Goal: Navigation & Orientation: Understand site structure

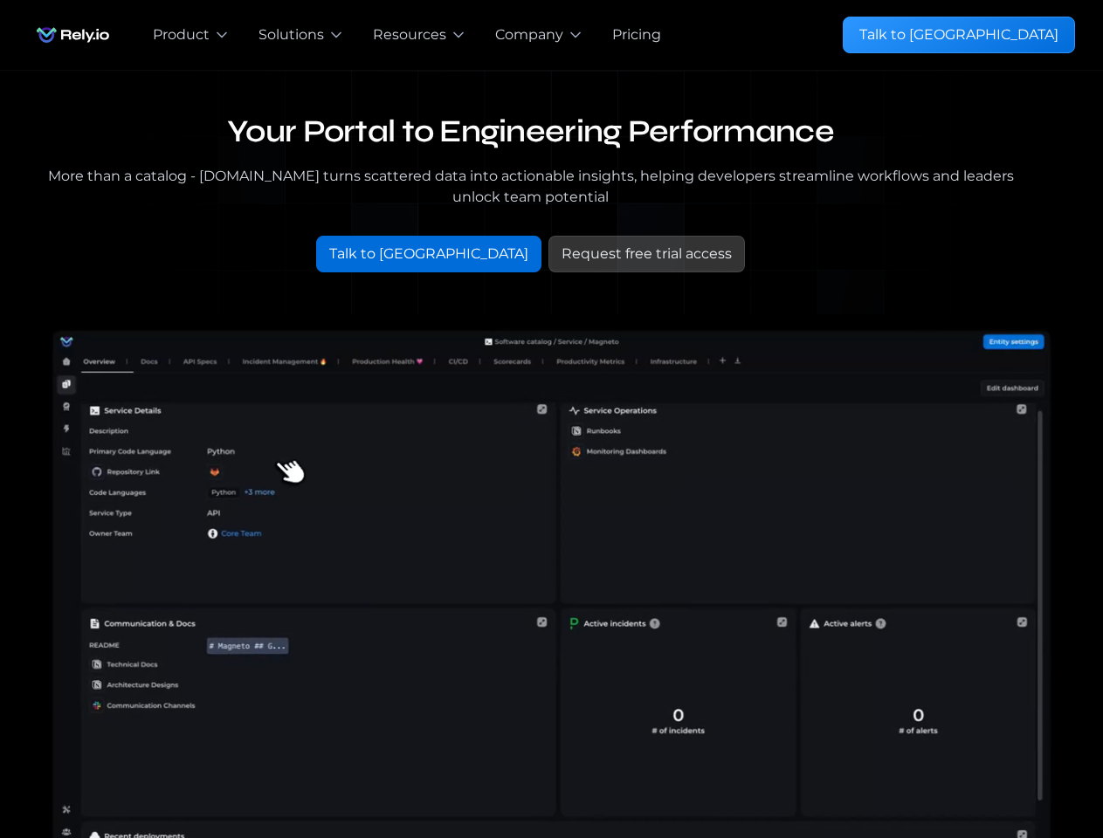
click at [607, 35] on div "Pricing" at bounding box center [647, 35] width 98 height 70
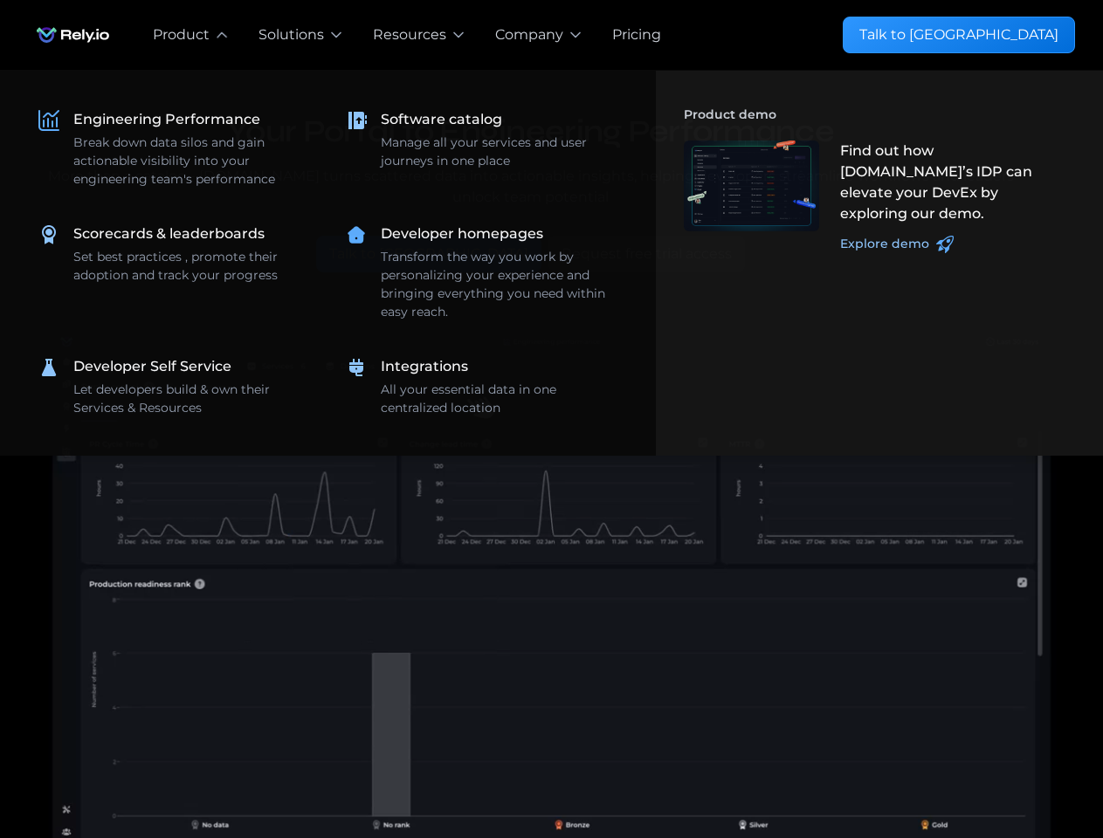
click at [191, 35] on div "Product" at bounding box center [181, 34] width 57 height 21
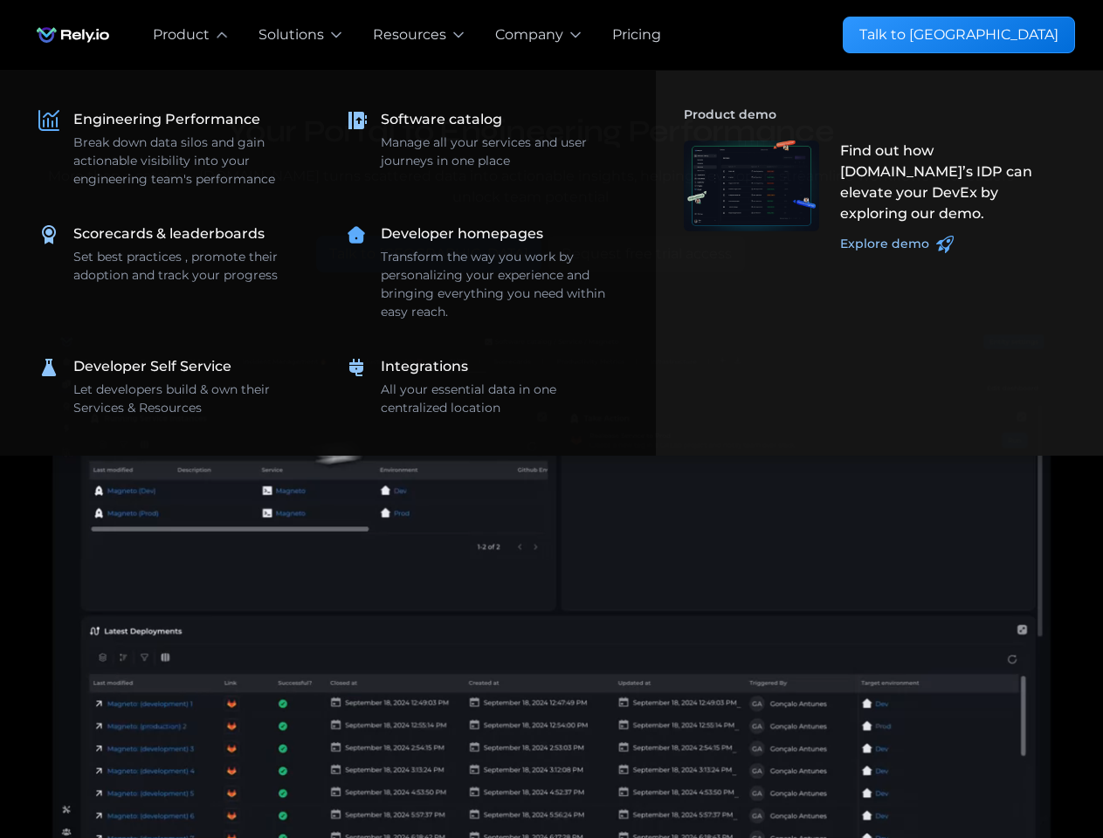
click at [301, 35] on div "Solutions" at bounding box center [290, 34] width 65 height 21
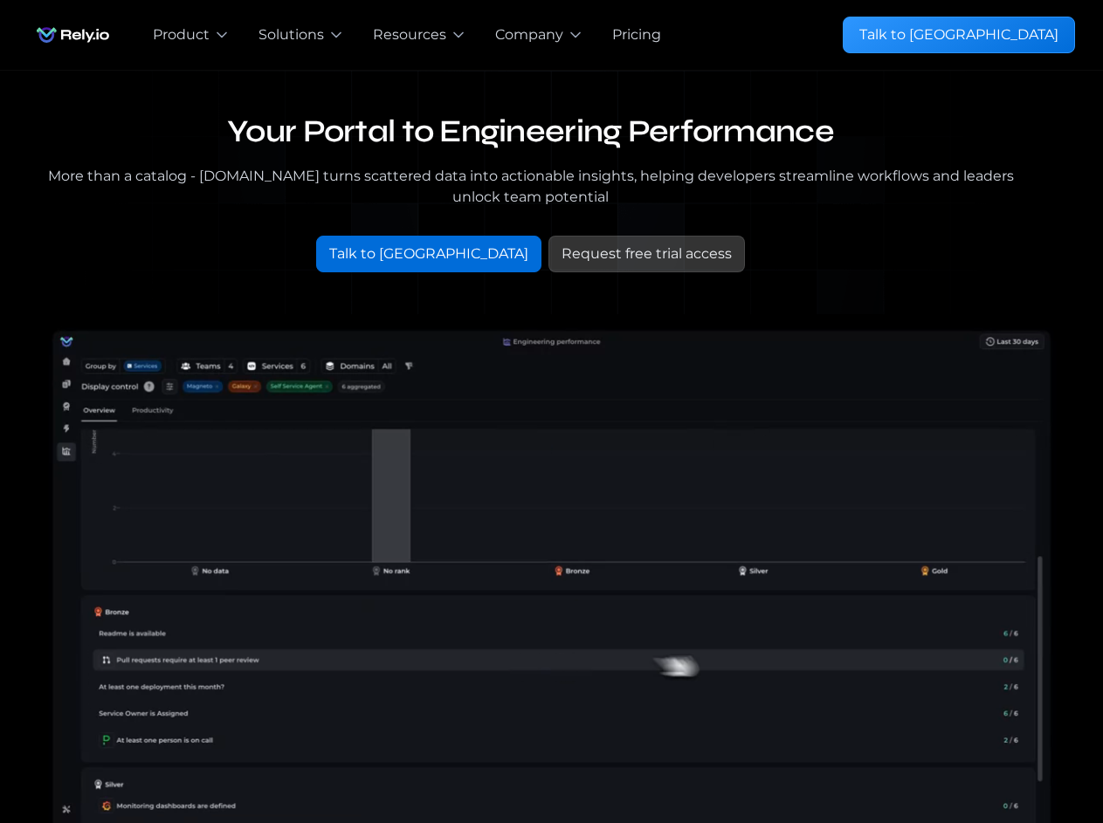
click at [420, 35] on div "Resources" at bounding box center [409, 34] width 73 height 21
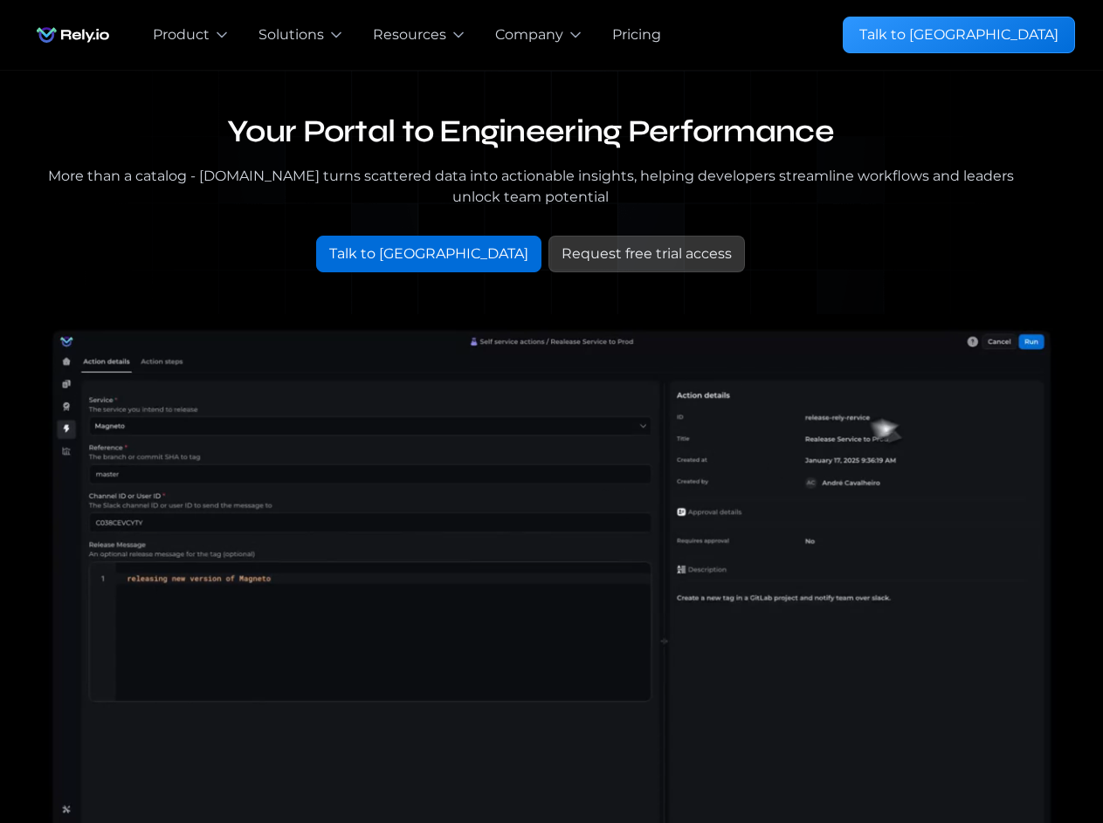
click at [538, 35] on div "Company" at bounding box center [529, 34] width 68 height 21
